Goal: Information Seeking & Learning: Learn about a topic

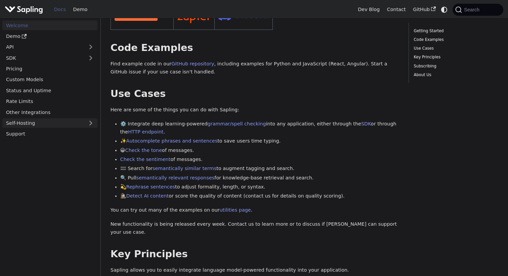
scroll to position [159, 0]
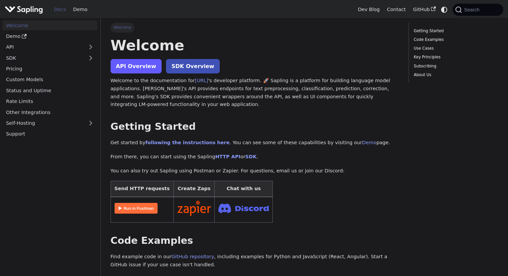
click at [135, 73] on link "API Overview" at bounding box center [135, 66] width 51 height 14
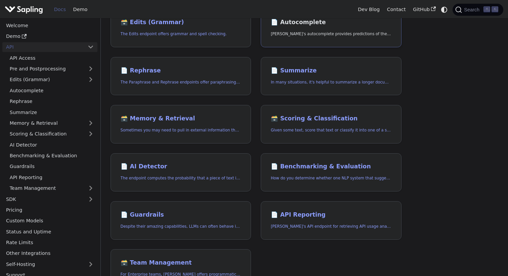
scroll to position [125, 0]
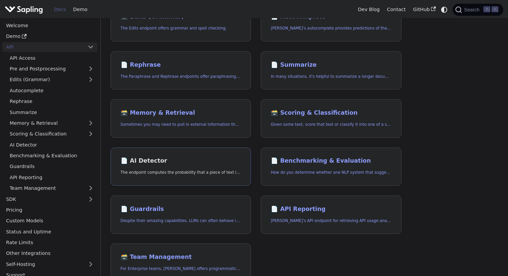
click at [148, 157] on h2 "📄️ AI Detector" at bounding box center [181, 160] width 121 height 7
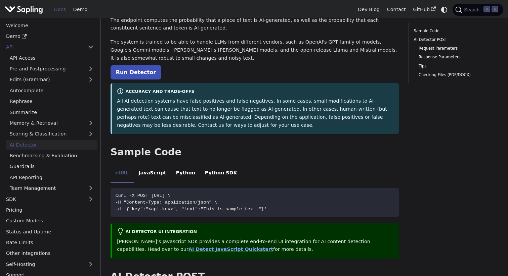
scroll to position [48, 0]
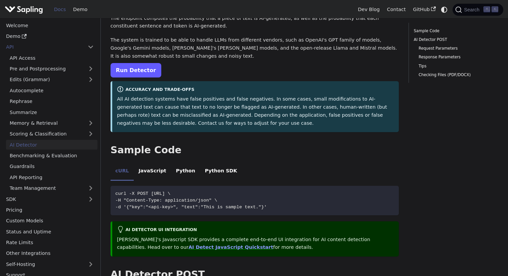
click at [141, 70] on link "Run Detector" at bounding box center [135, 70] width 51 height 14
